Goal: Book appointment/travel/reservation

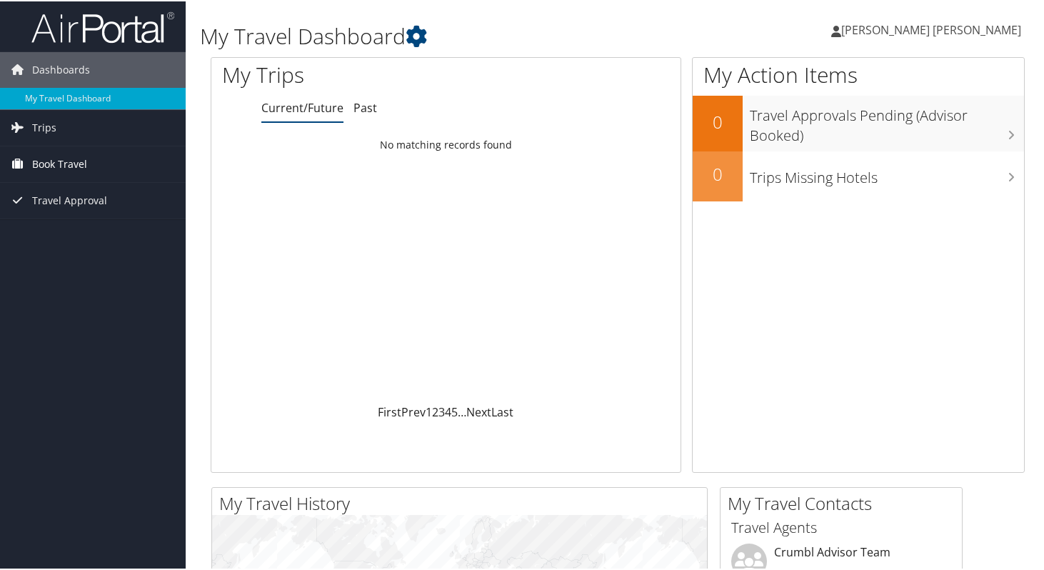
click at [64, 170] on span "Book Travel" at bounding box center [59, 163] width 55 height 36
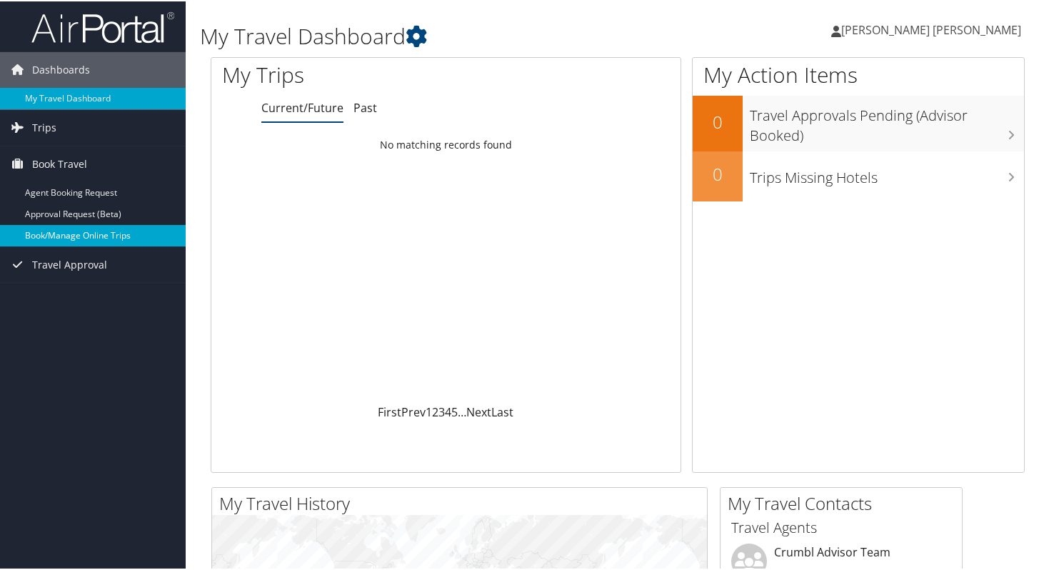
click at [101, 238] on link "Book/Manage Online Trips" at bounding box center [93, 234] width 186 height 21
